Goal: Information Seeking & Learning: Find specific page/section

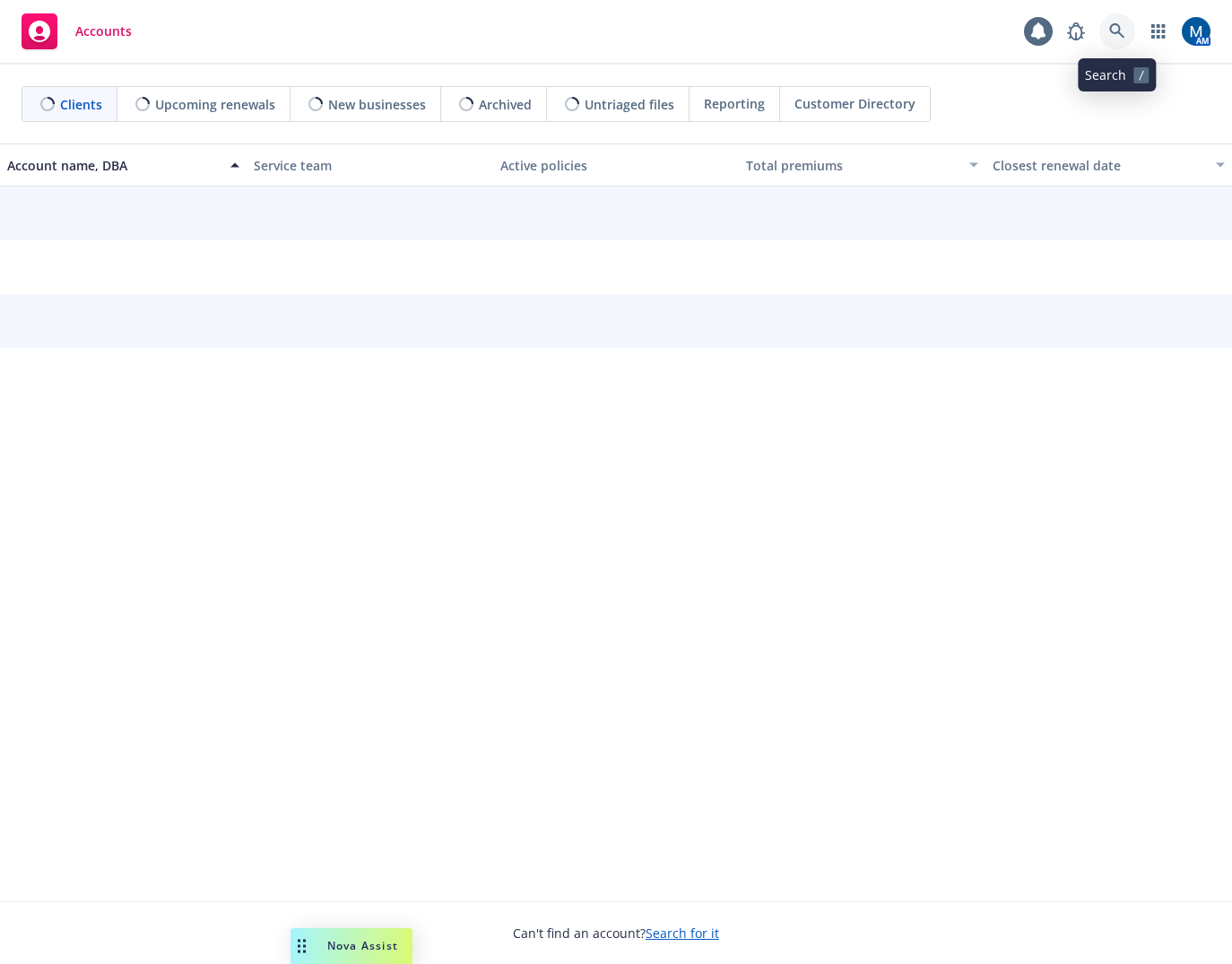
click at [1123, 29] on icon at bounding box center [1117, 31] width 16 height 16
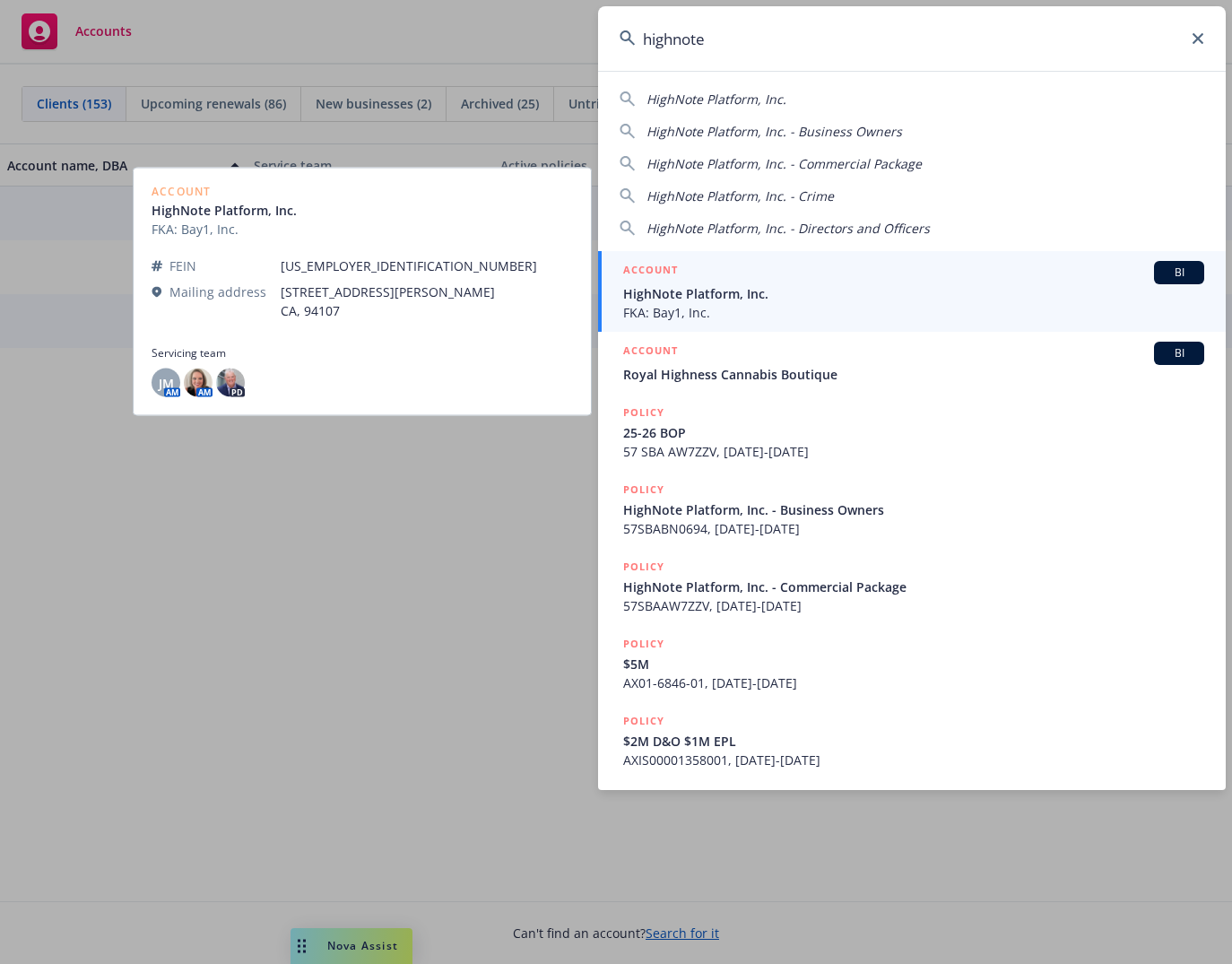
type input "highnote"
click at [724, 284] on span "HighNote Platform, Inc." at bounding box center [914, 293] width 581 height 19
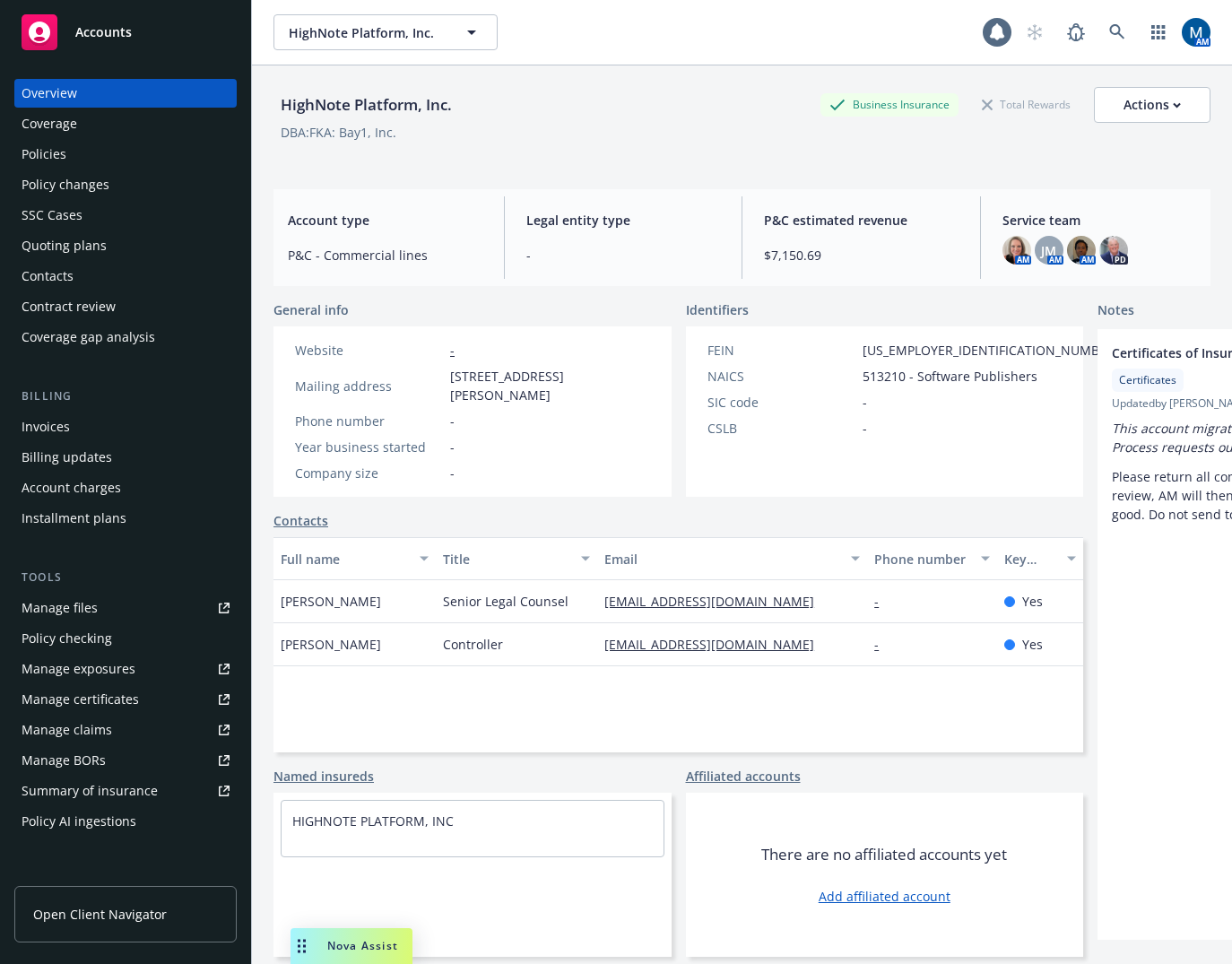
click at [138, 147] on div "Policies" at bounding box center [126, 154] width 208 height 28
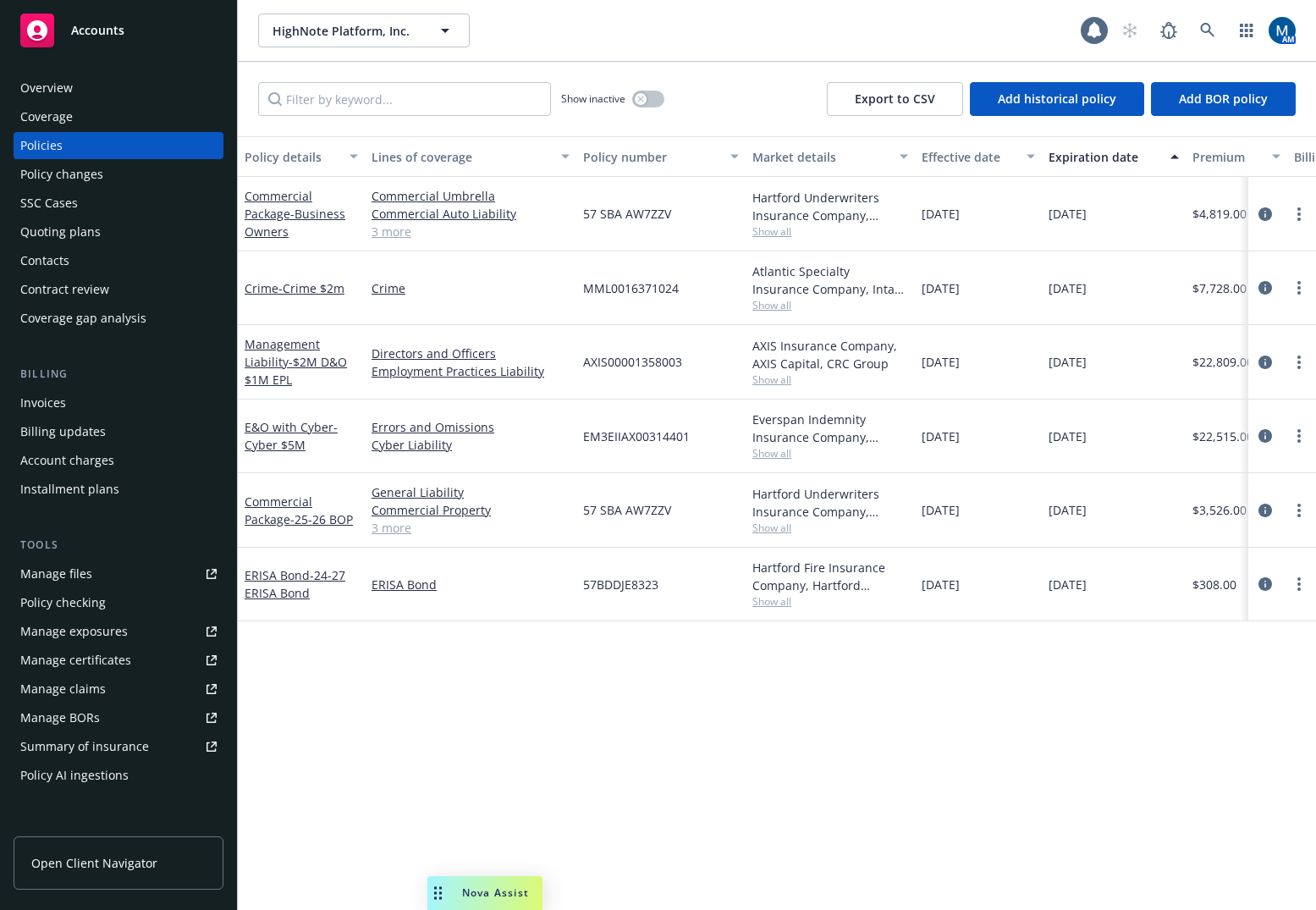
click at [96, 580] on link "Manage files" at bounding box center [118, 573] width 210 height 27
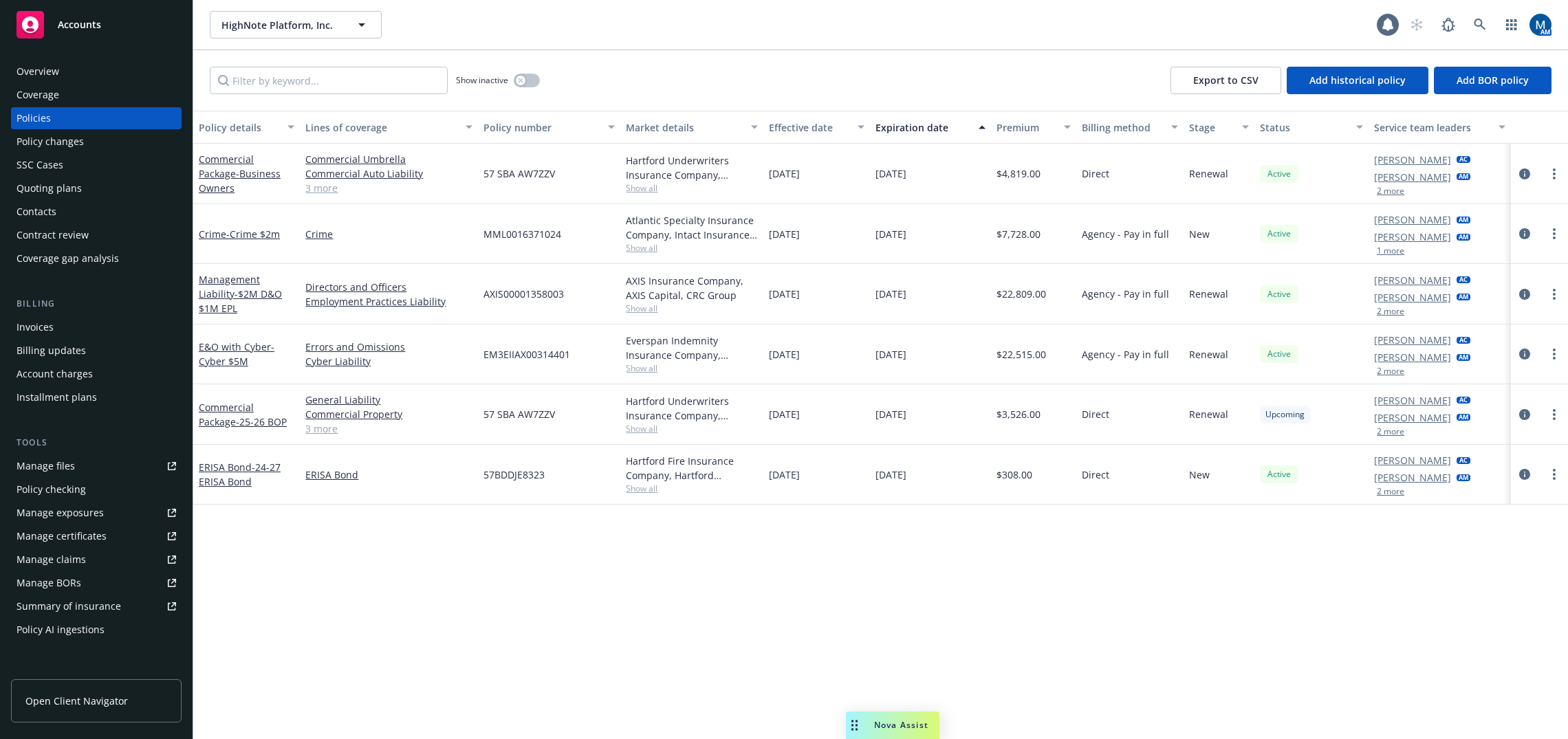
click at [944, 371] on button "2 more" at bounding box center [1390, 371] width 28 height 8
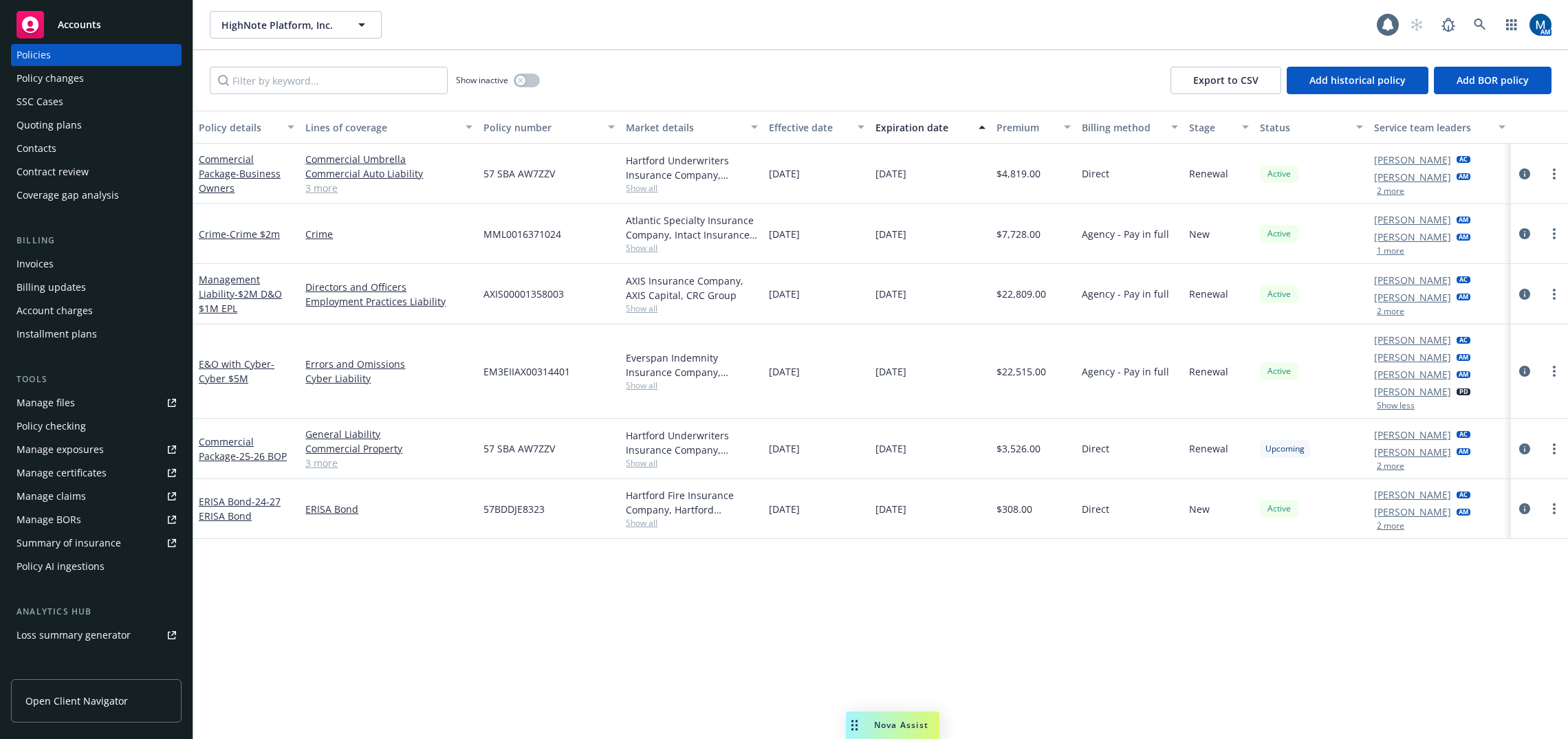
scroll to position [138, 0]
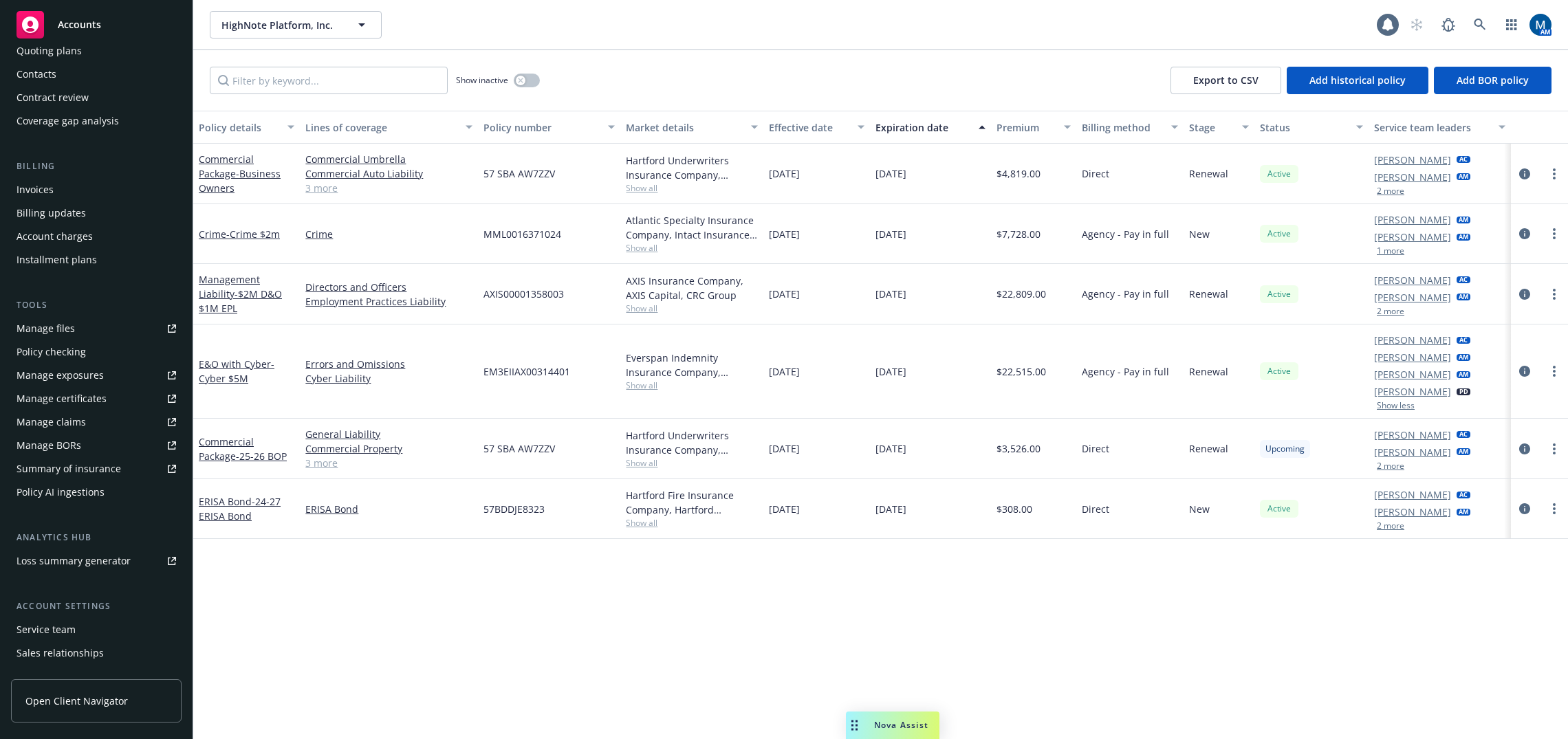
click at [59, 635] on div "Service team" at bounding box center [46, 629] width 59 height 22
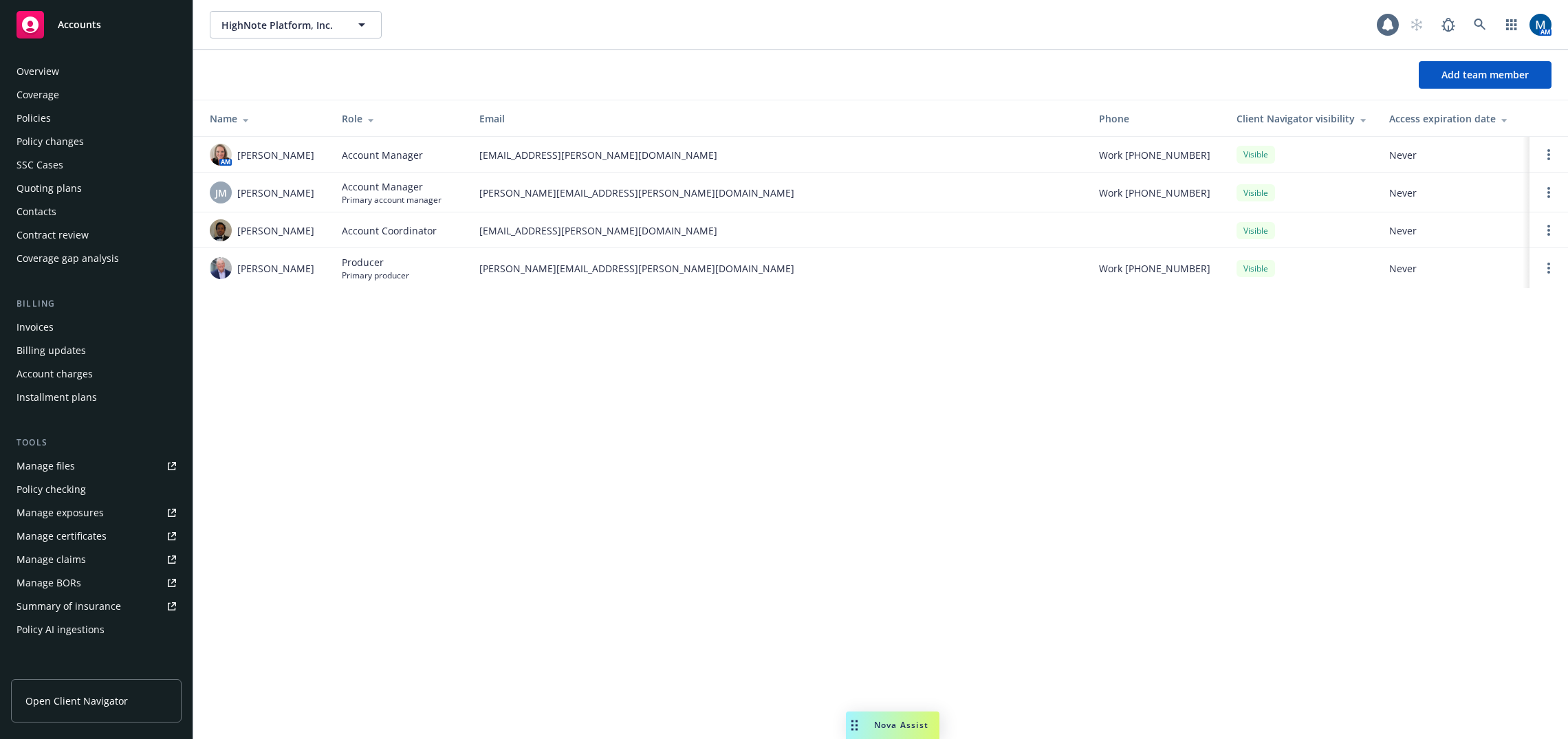
click at [52, 119] on div "Policies" at bounding box center [97, 118] width 160 height 22
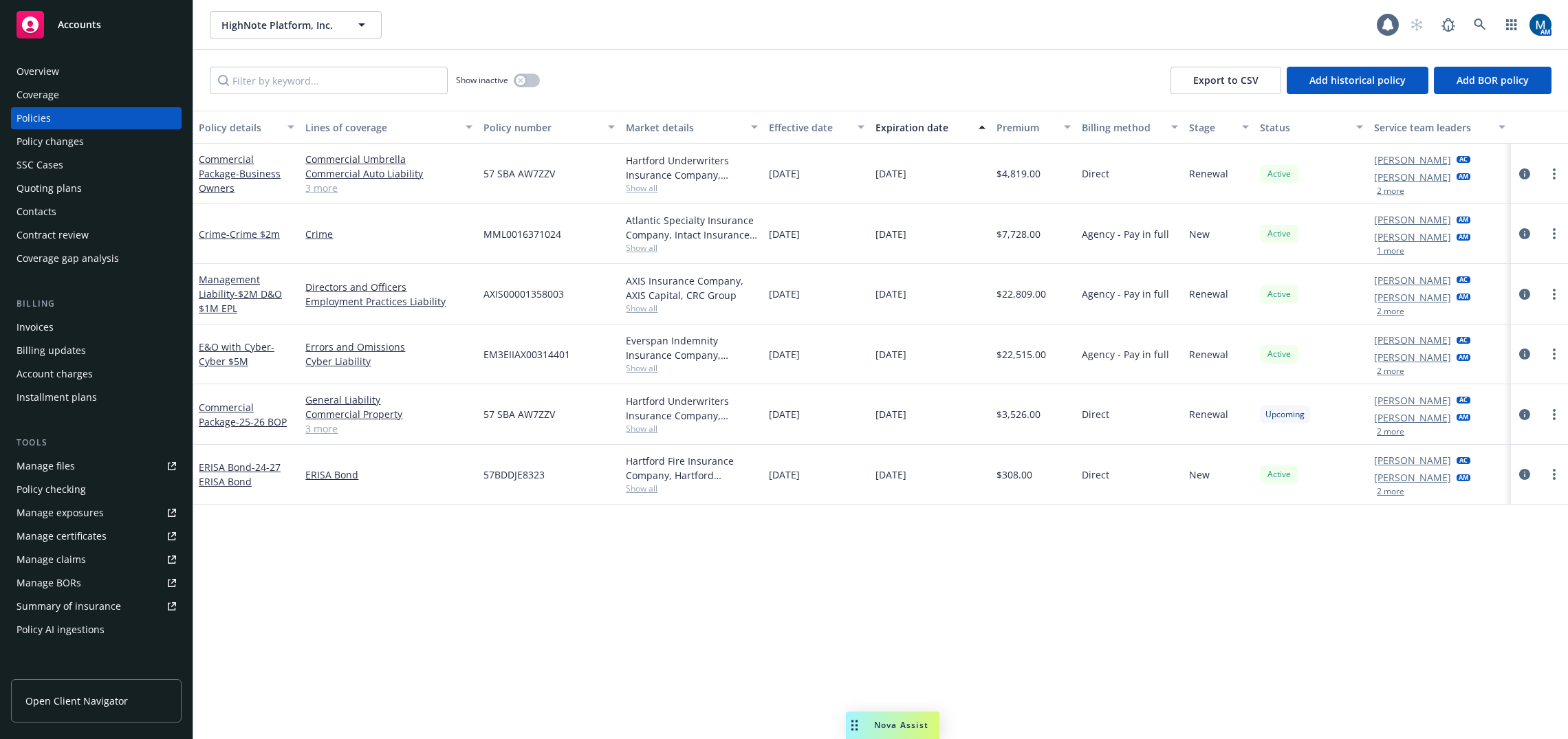
click at [944, 584] on div "Policy details Lines of coverage Policy number Market details Effective date Ex…" at bounding box center [880, 425] width 1374 height 628
click at [86, 461] on link "Manage files" at bounding box center [96, 466] width 171 height 22
drag, startPoint x: 725, startPoint y: 669, endPoint x: 742, endPoint y: 652, distance: 24.0
click at [725, 669] on div "Policy details Lines of coverage Policy number Market details Effective date Ex…" at bounding box center [880, 425] width 1374 height 628
click at [944, 171] on icon "more" at bounding box center [1554, 173] width 3 height 11
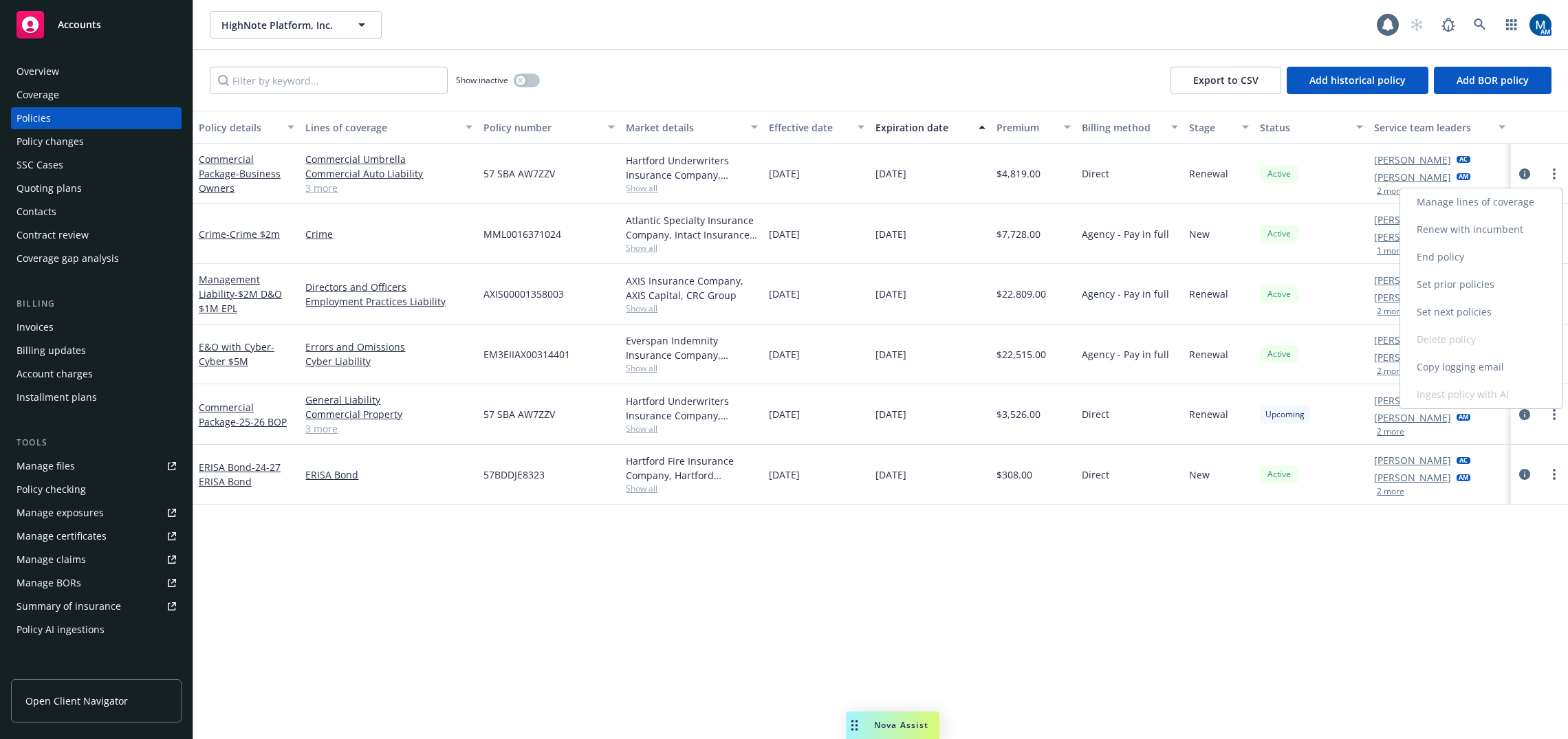
click at [944, 362] on link "Copy logging email" at bounding box center [1480, 367] width 162 height 28
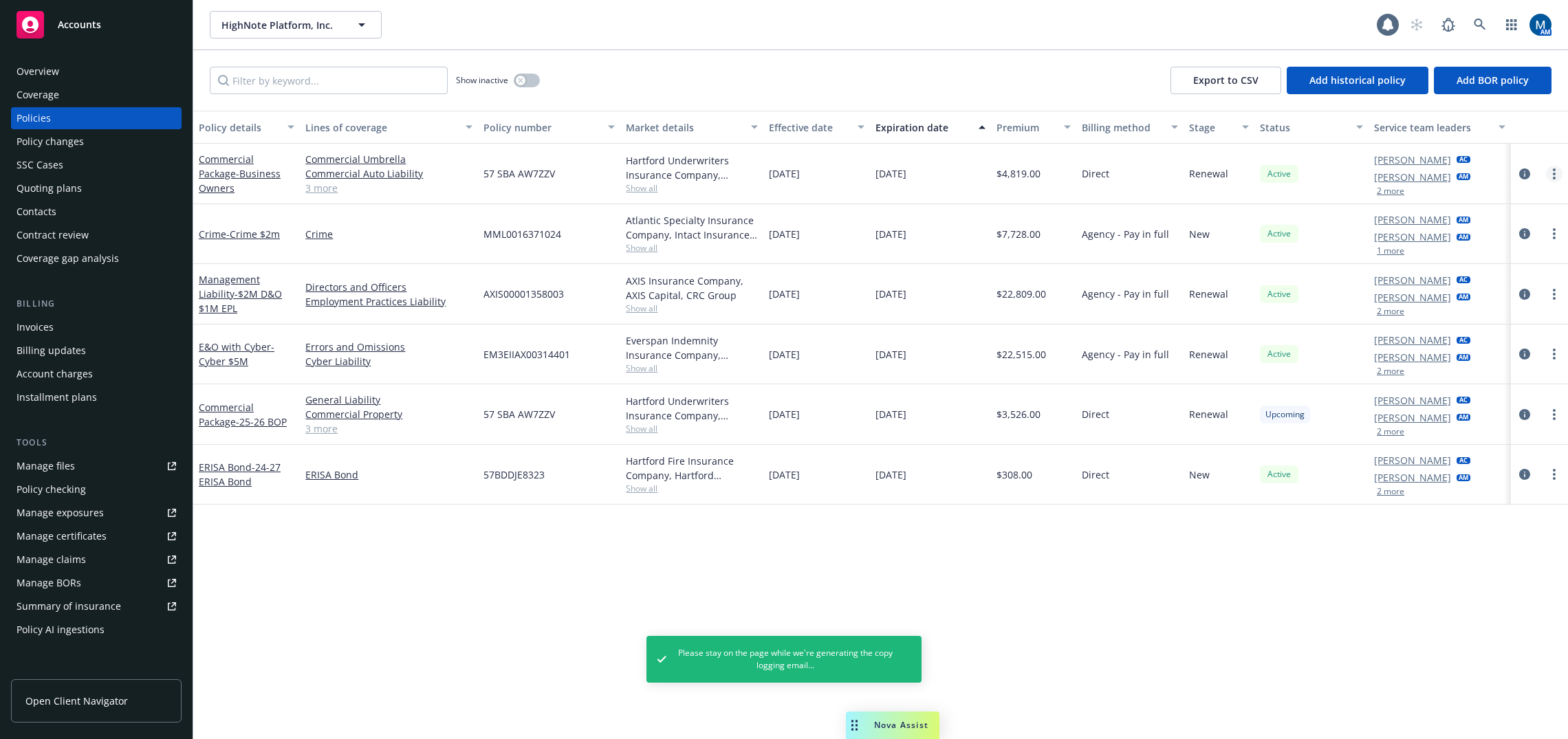
click at [944, 175] on link "more" at bounding box center [1553, 173] width 17 height 17
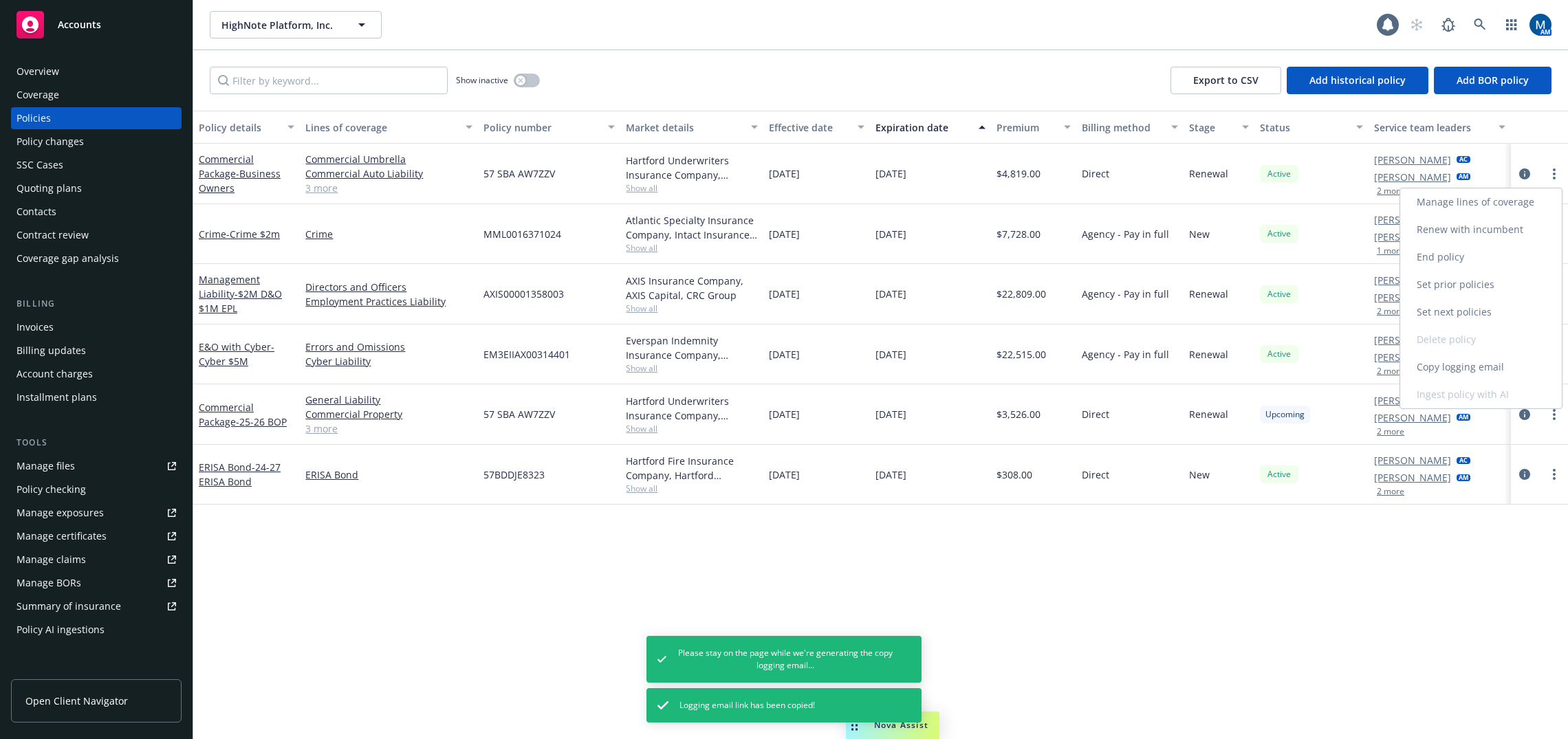
click at [944, 363] on link "Copy logging email" at bounding box center [1480, 367] width 162 height 28
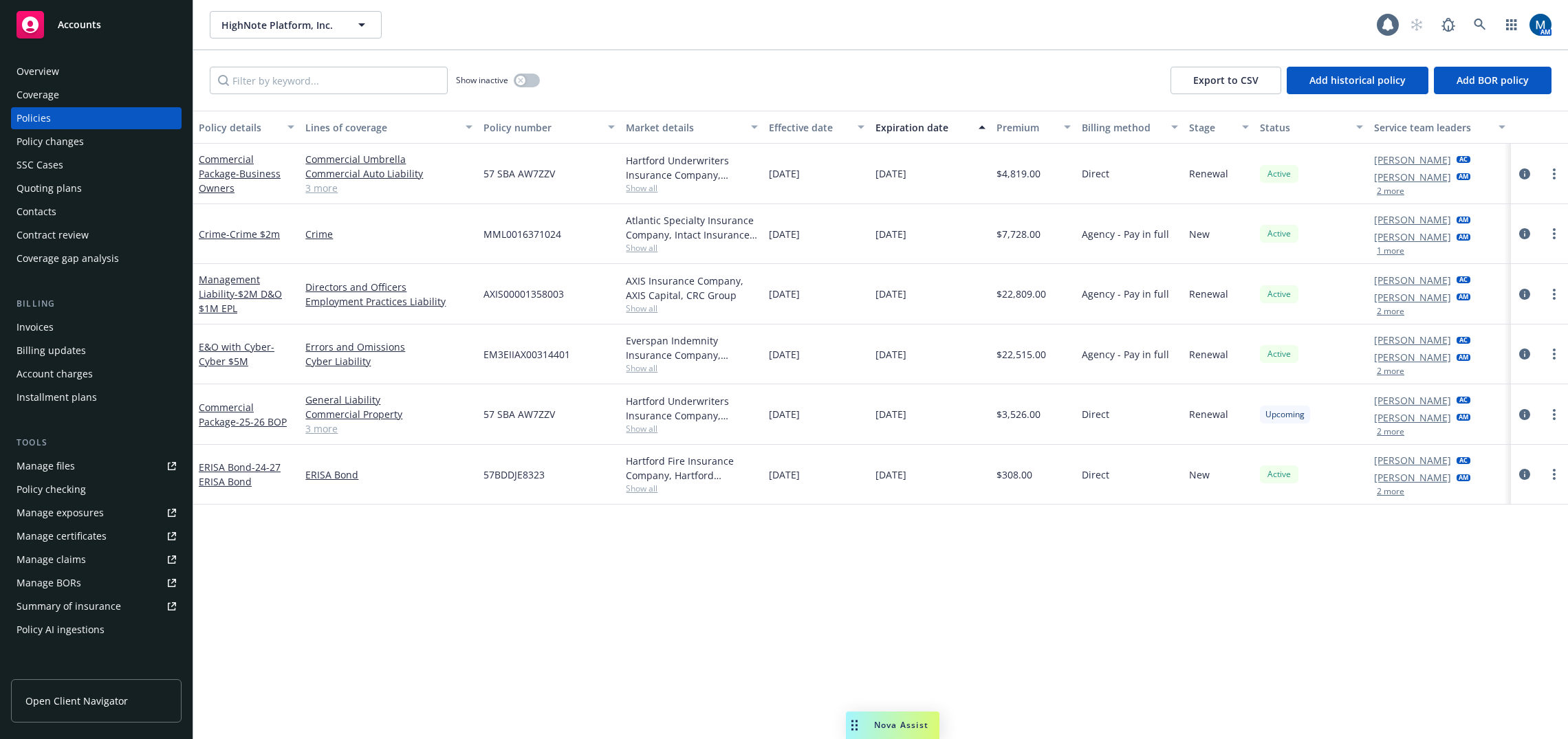
click at [91, 35] on div "Accounts" at bounding box center [97, 25] width 160 height 28
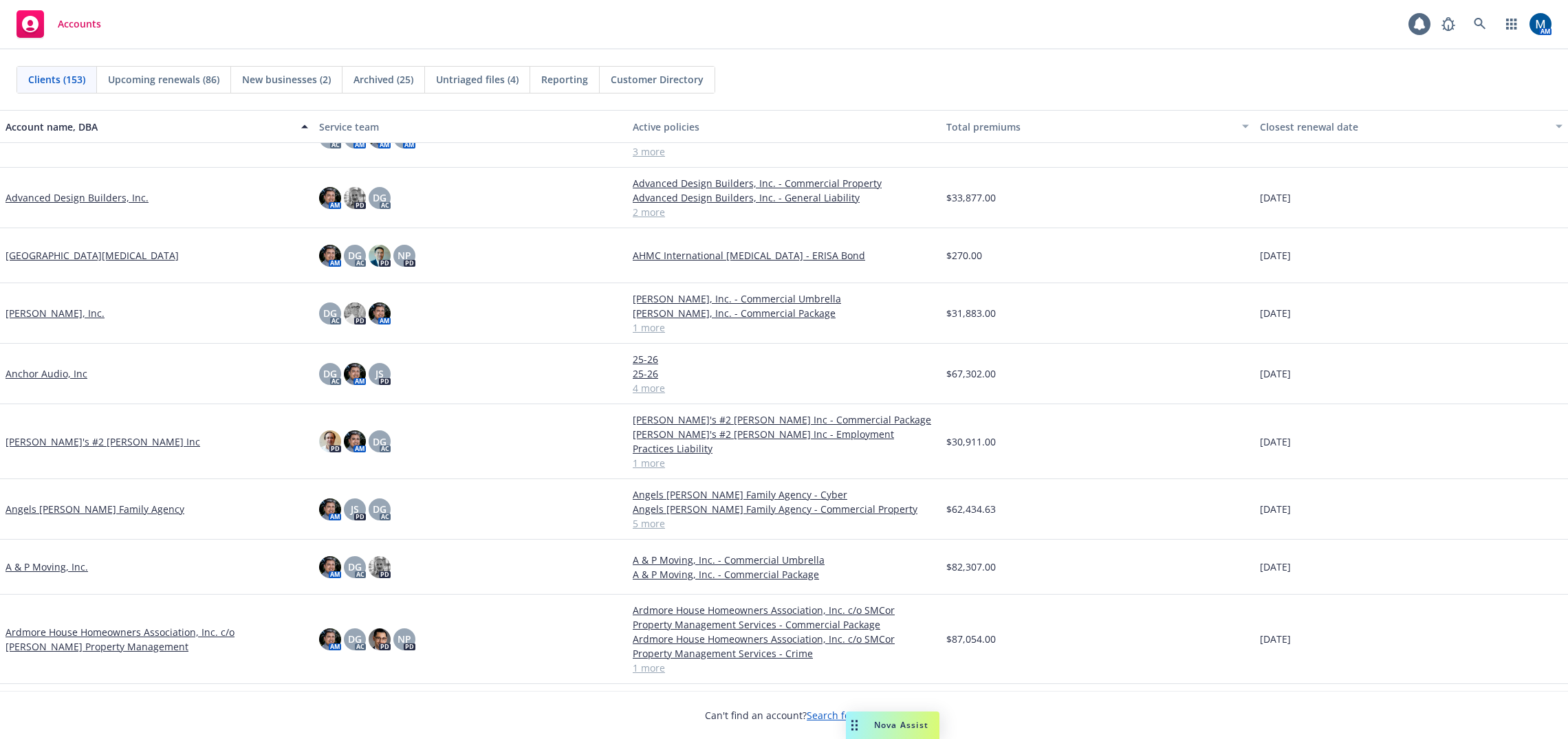
scroll to position [550, 0]
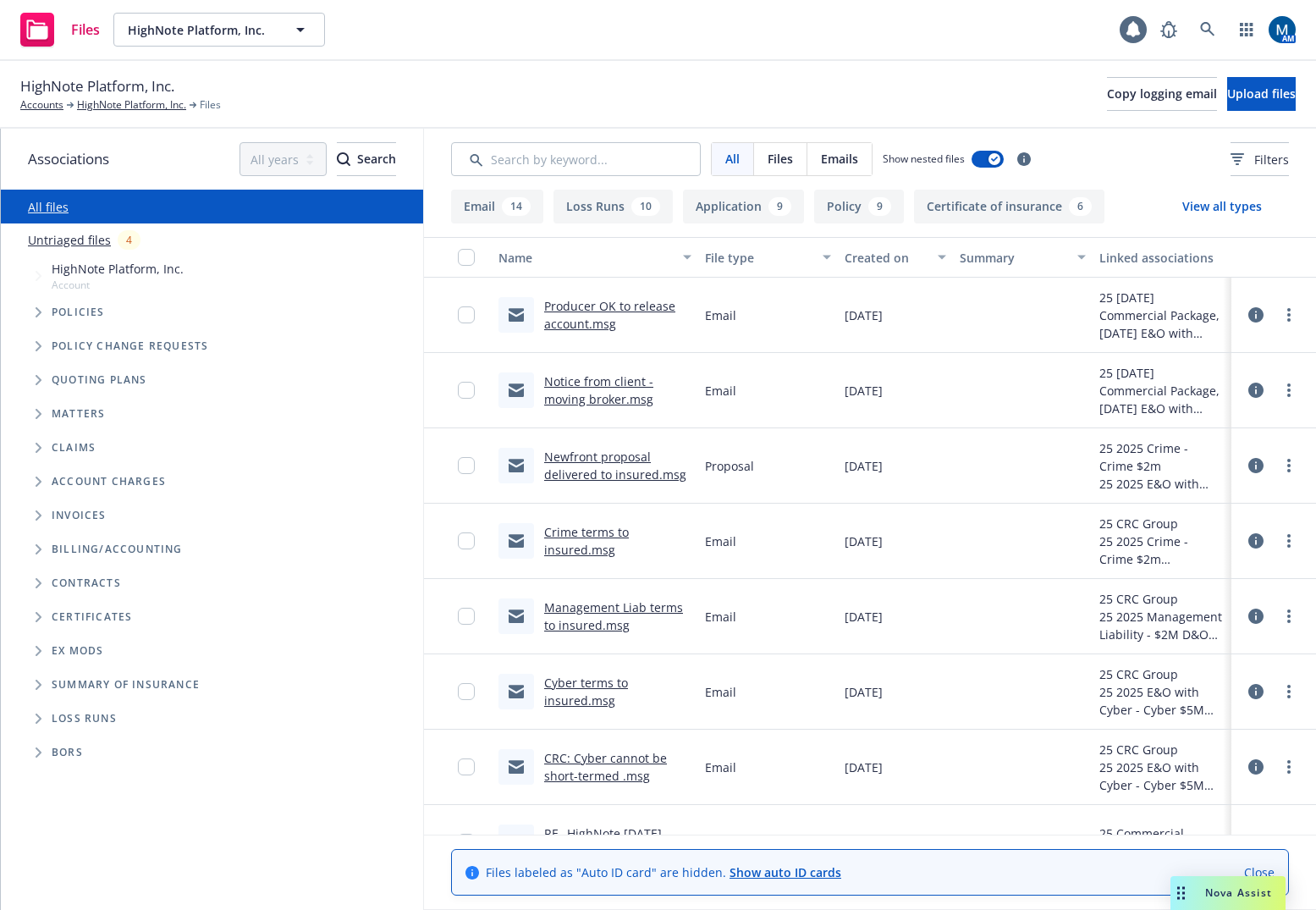
click at [600, 383] on link "Notice from client - moving broker.msg" at bounding box center [598, 390] width 109 height 34
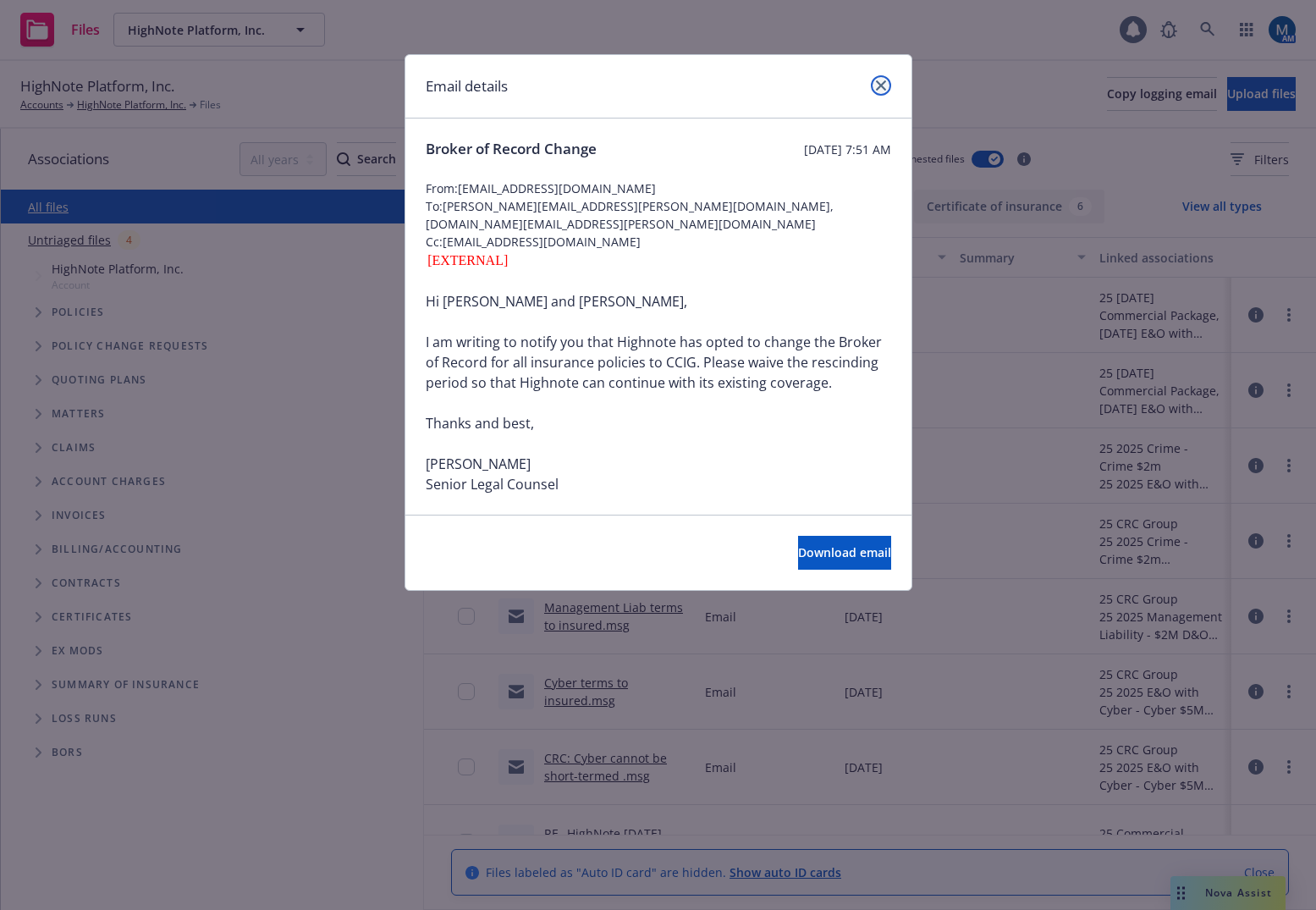
click at [880, 86] on icon "close" at bounding box center [880, 85] width 10 height 10
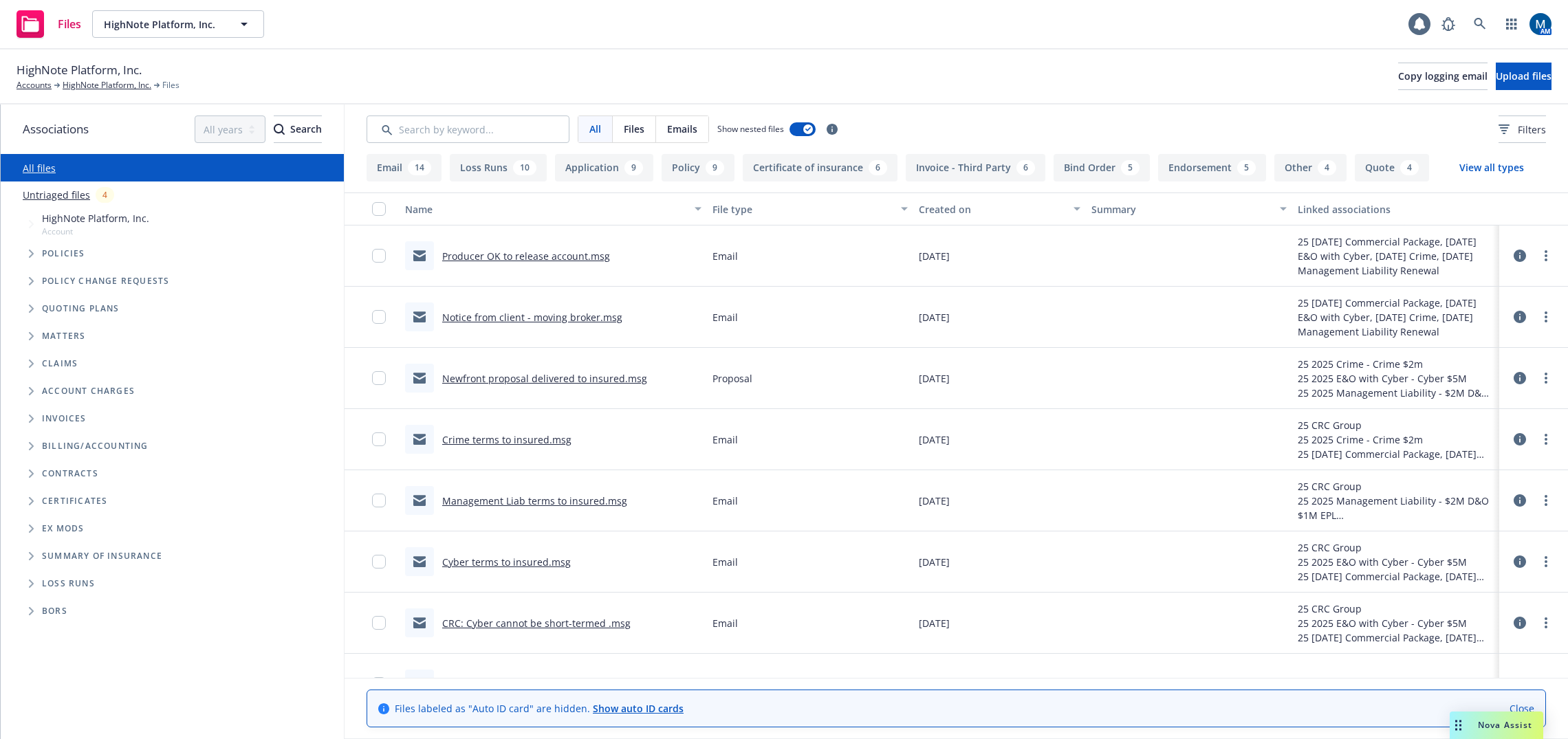
click at [520, 260] on link "Producer OK to release account.msg" at bounding box center [525, 256] width 168 height 13
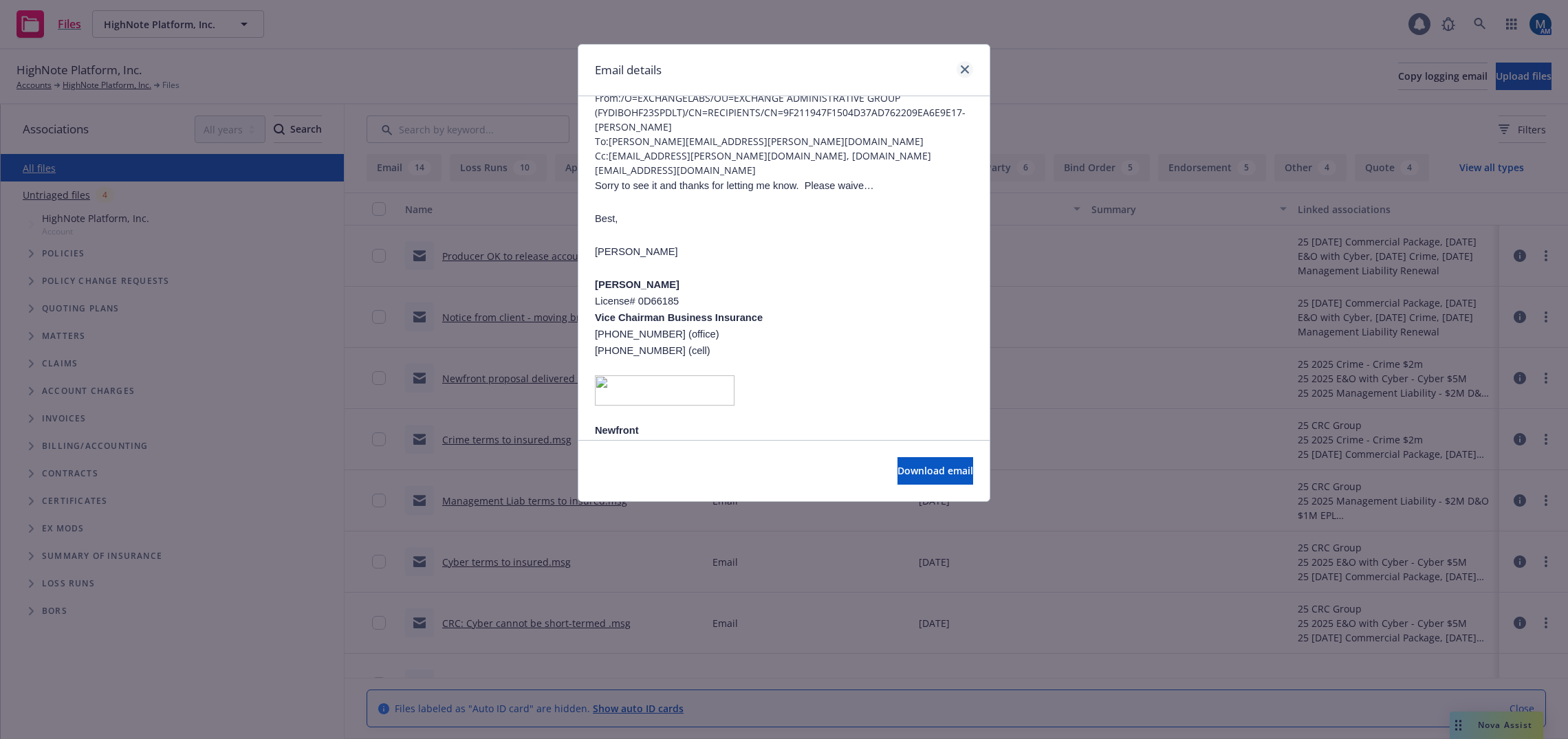
scroll to position [32, 0]
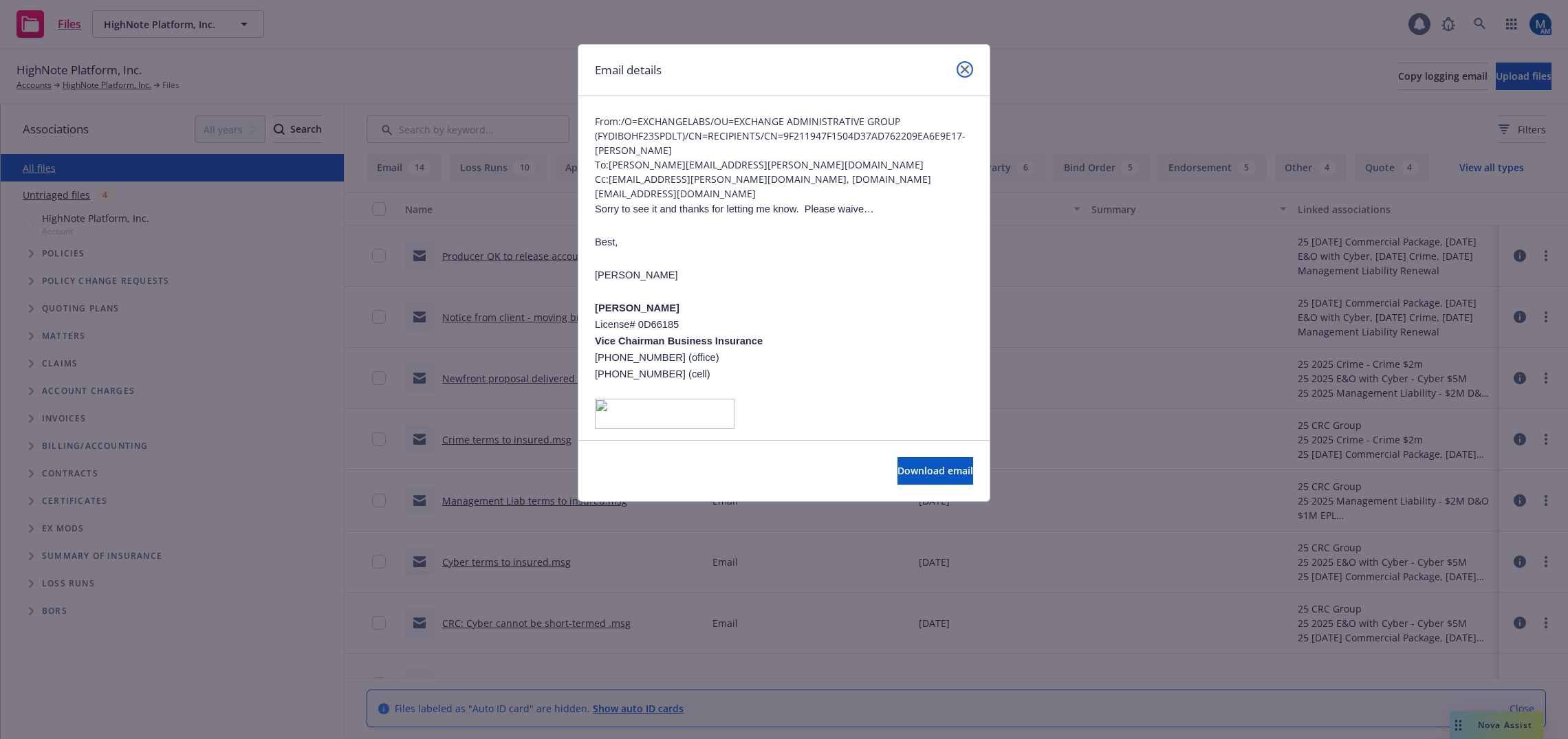
click at [964, 67] on icon "close" at bounding box center [964, 69] width 8 height 8
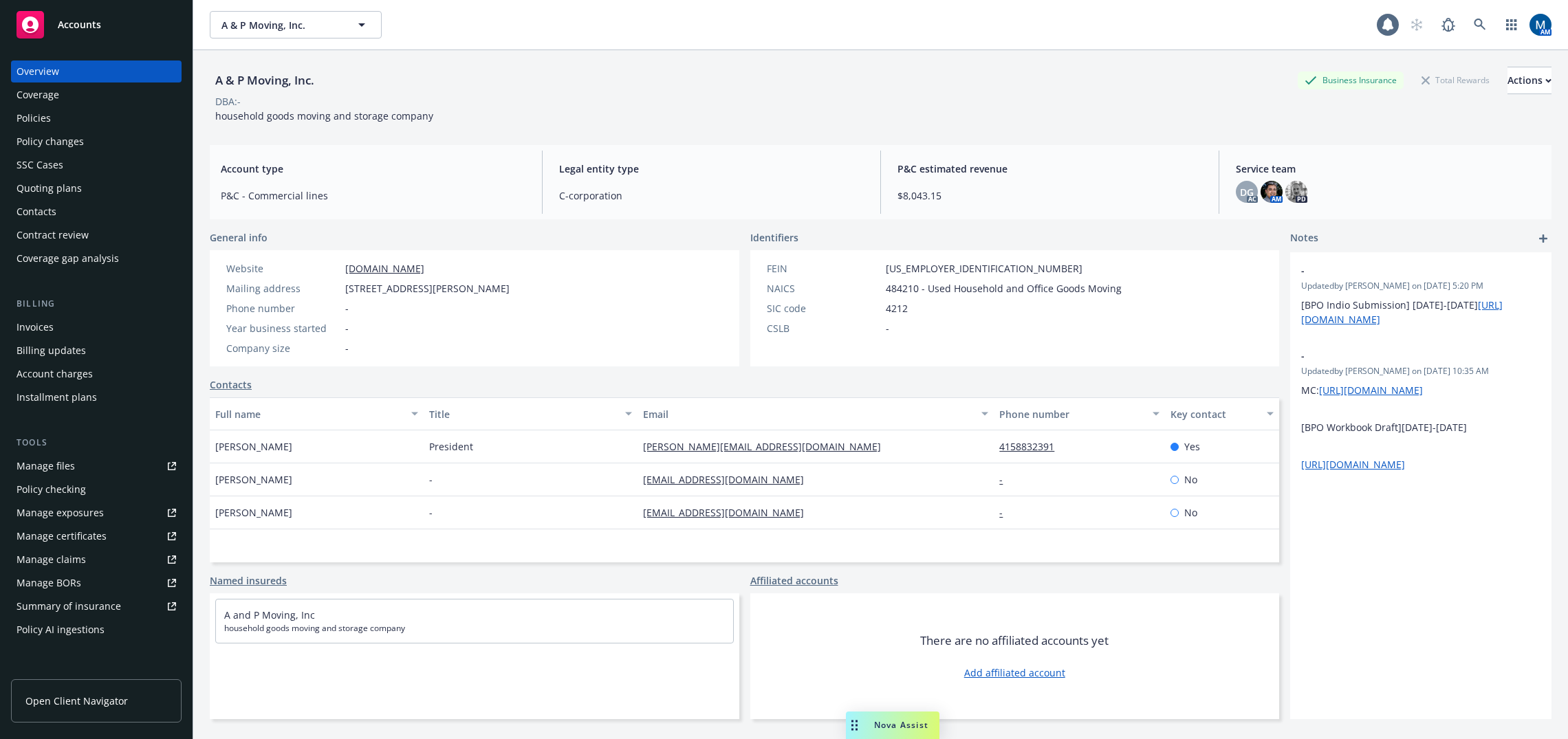
click at [93, 114] on div "Policies" at bounding box center [97, 118] width 160 height 22
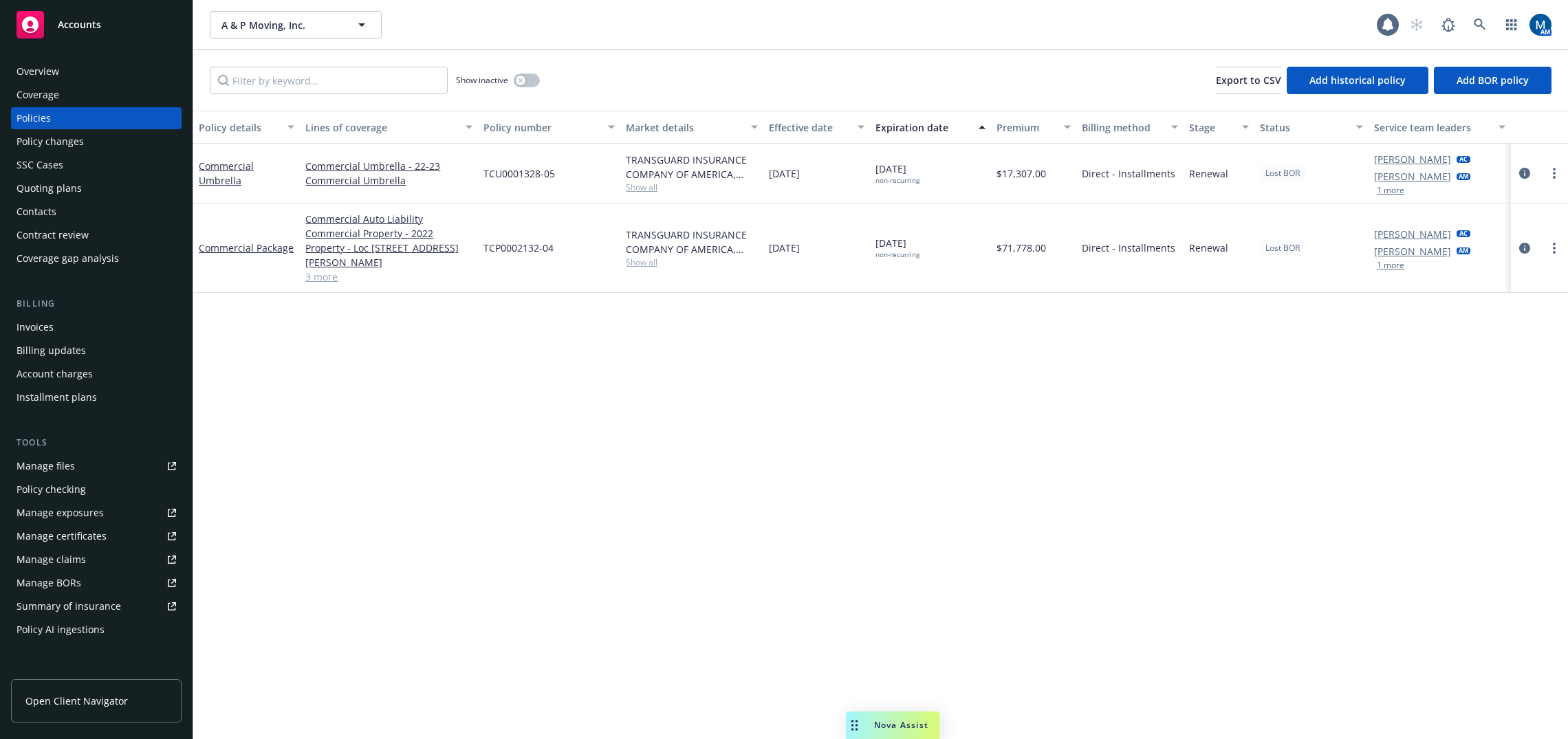
scroll to position [69, 0]
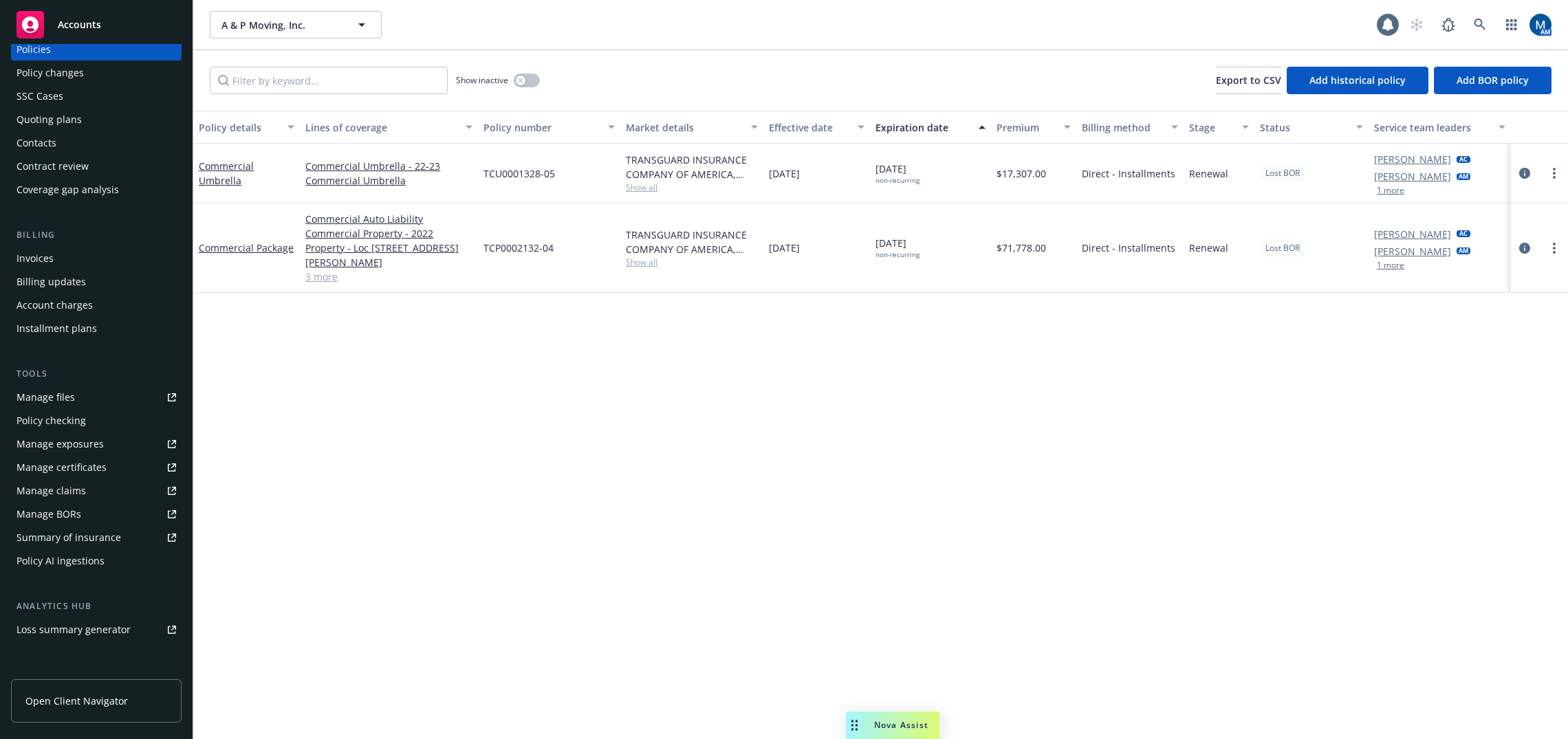
click at [66, 397] on div "Manage files" at bounding box center [46, 397] width 59 height 22
click at [127, 32] on div "Accounts" at bounding box center [97, 25] width 160 height 28
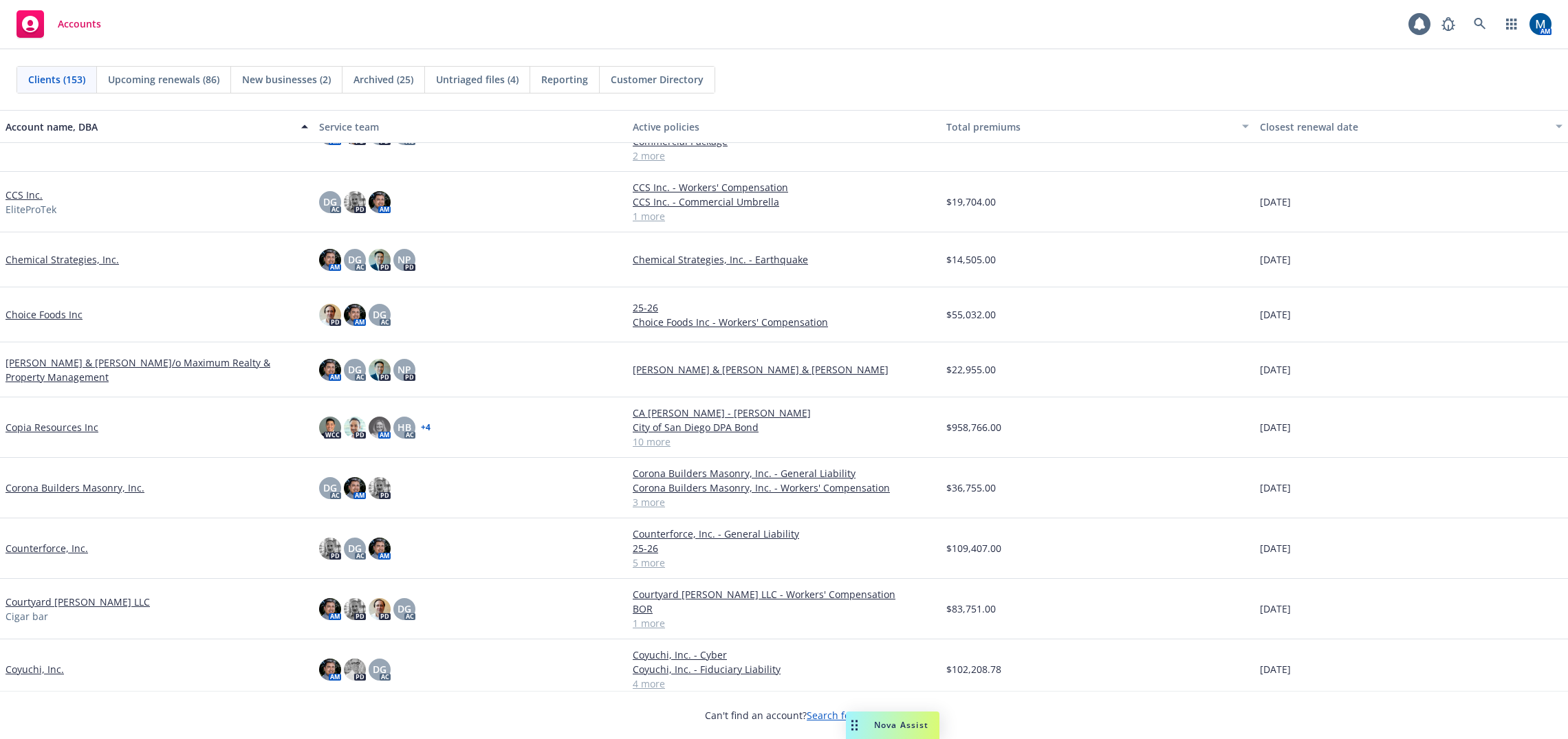
scroll to position [1649, 0]
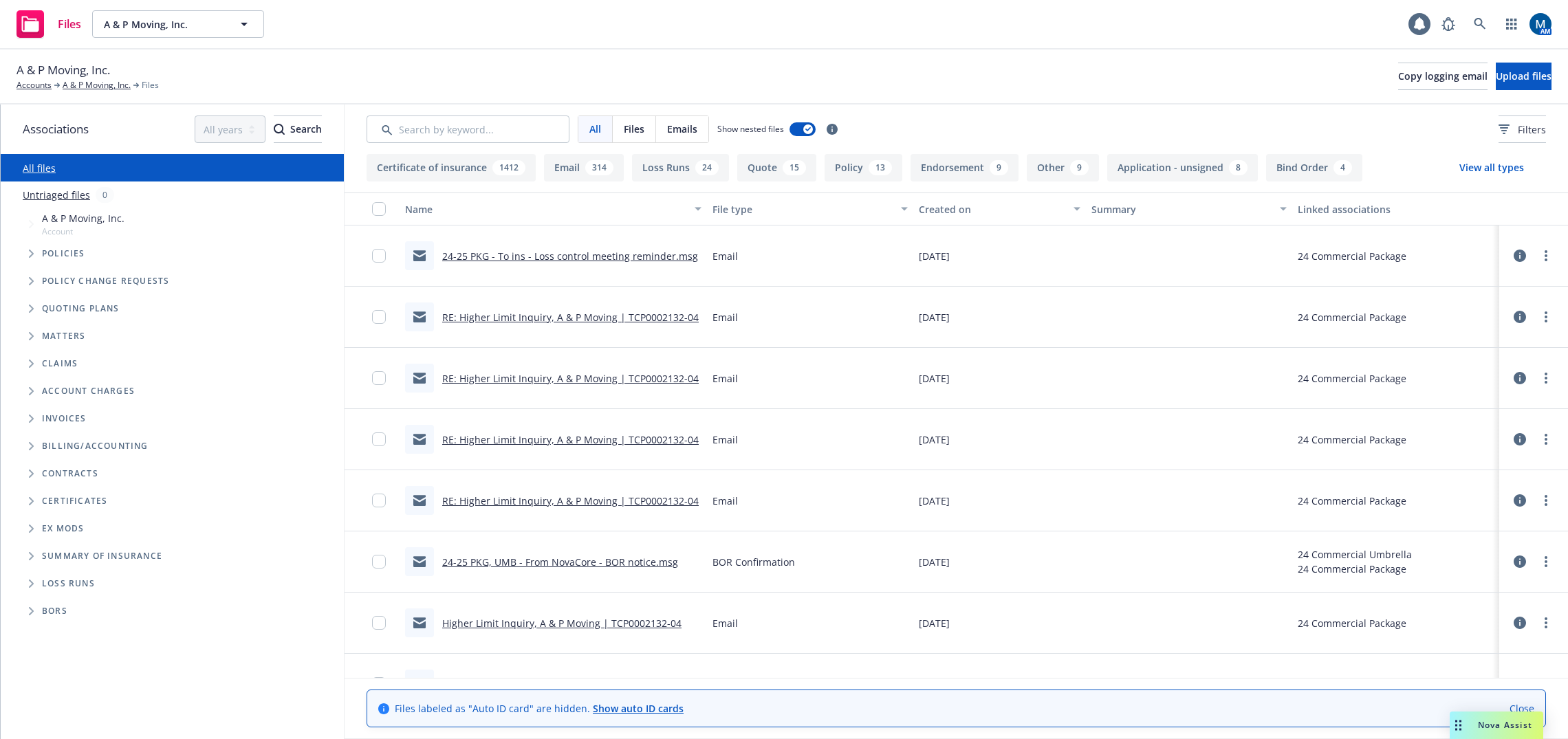
click at [586, 259] on link "24-25 PKG - To ins - Loss control meeting reminder.msg" at bounding box center [570, 256] width 256 height 13
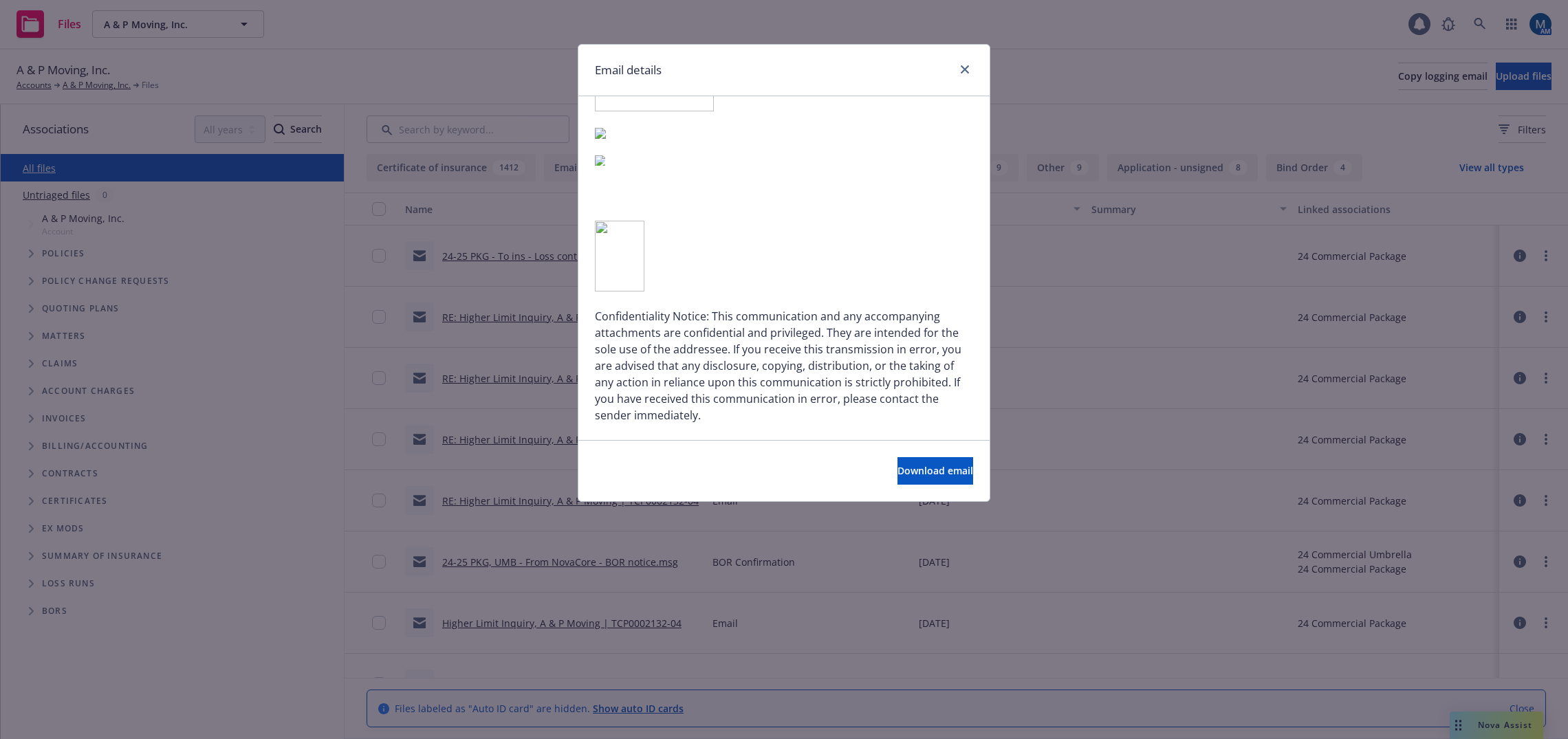
scroll to position [492, 0]
click at [965, 65] on icon "close" at bounding box center [964, 69] width 8 height 8
